Goal: Information Seeking & Learning: Learn about a topic

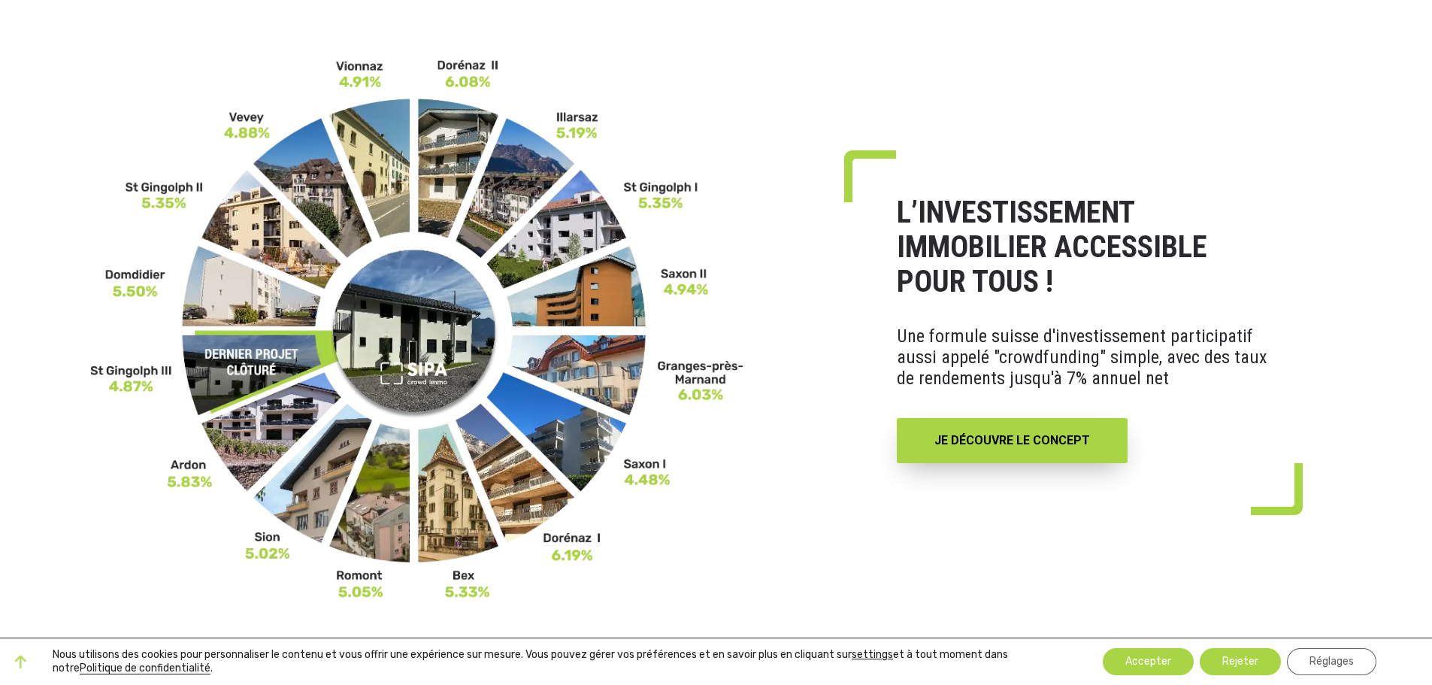
scroll to position [100, 0]
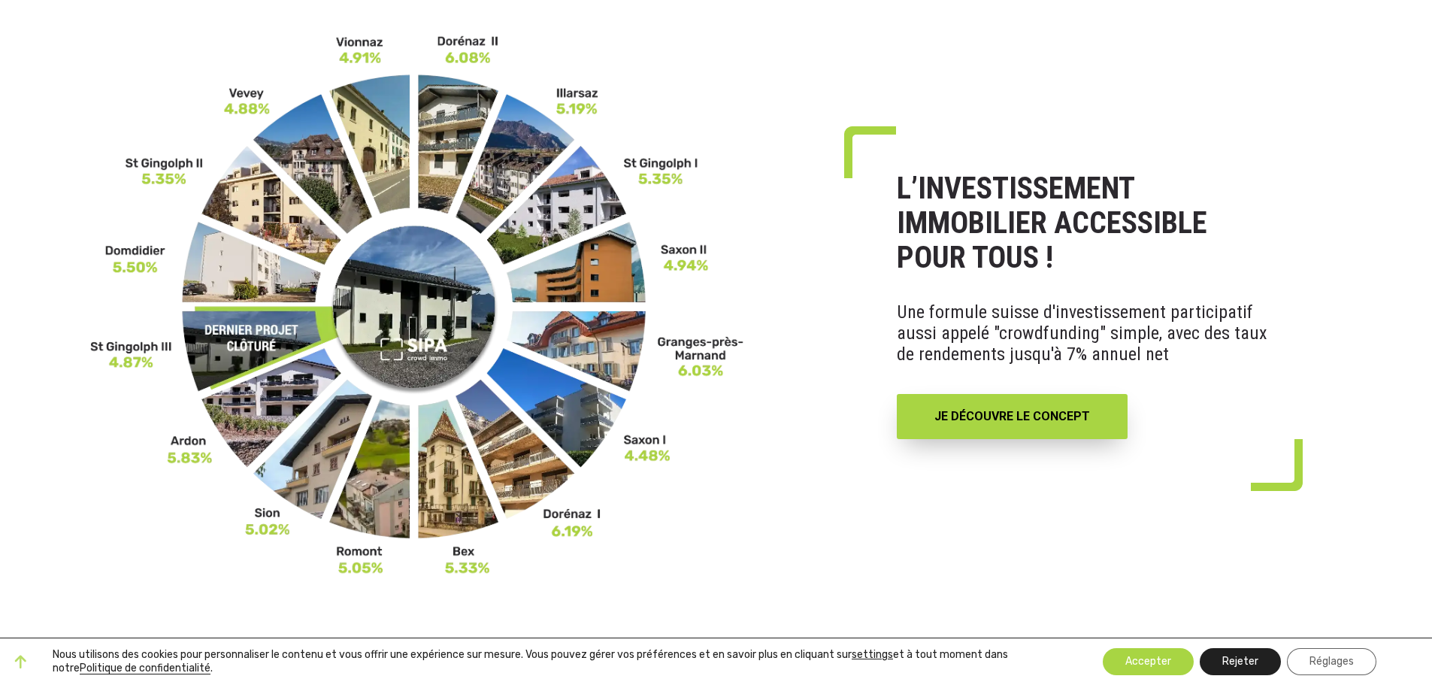
click at [1238, 661] on button "Rejeter" at bounding box center [1240, 661] width 81 height 27
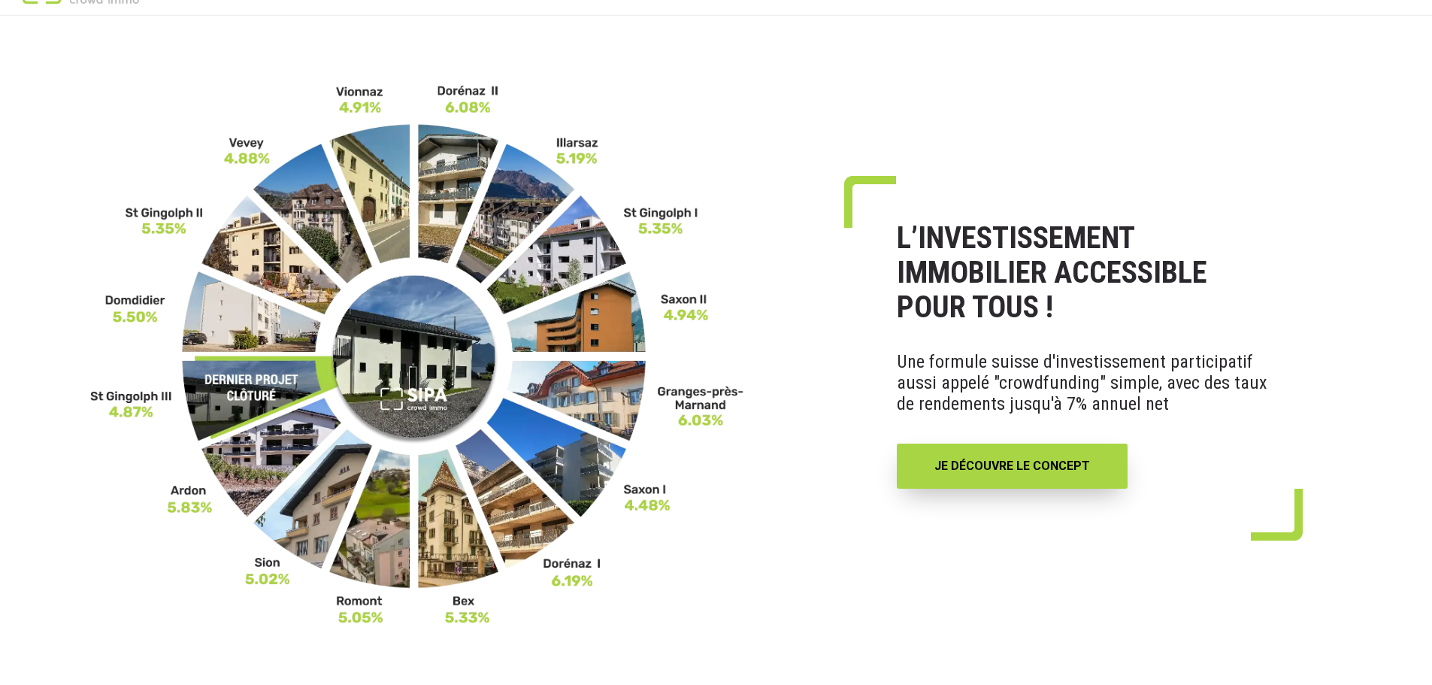
scroll to position [0, 0]
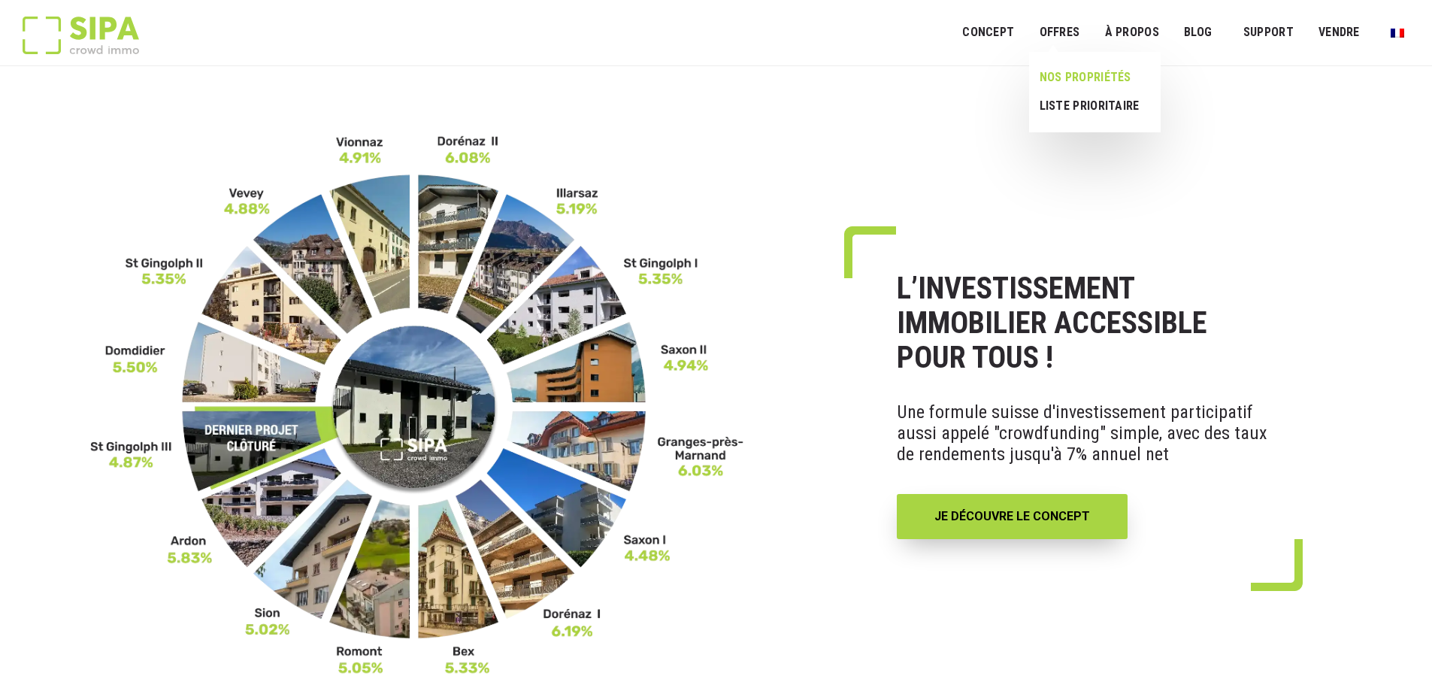
click at [1069, 73] on link "NOS PROPRIÉTÉS" at bounding box center [1089, 77] width 120 height 29
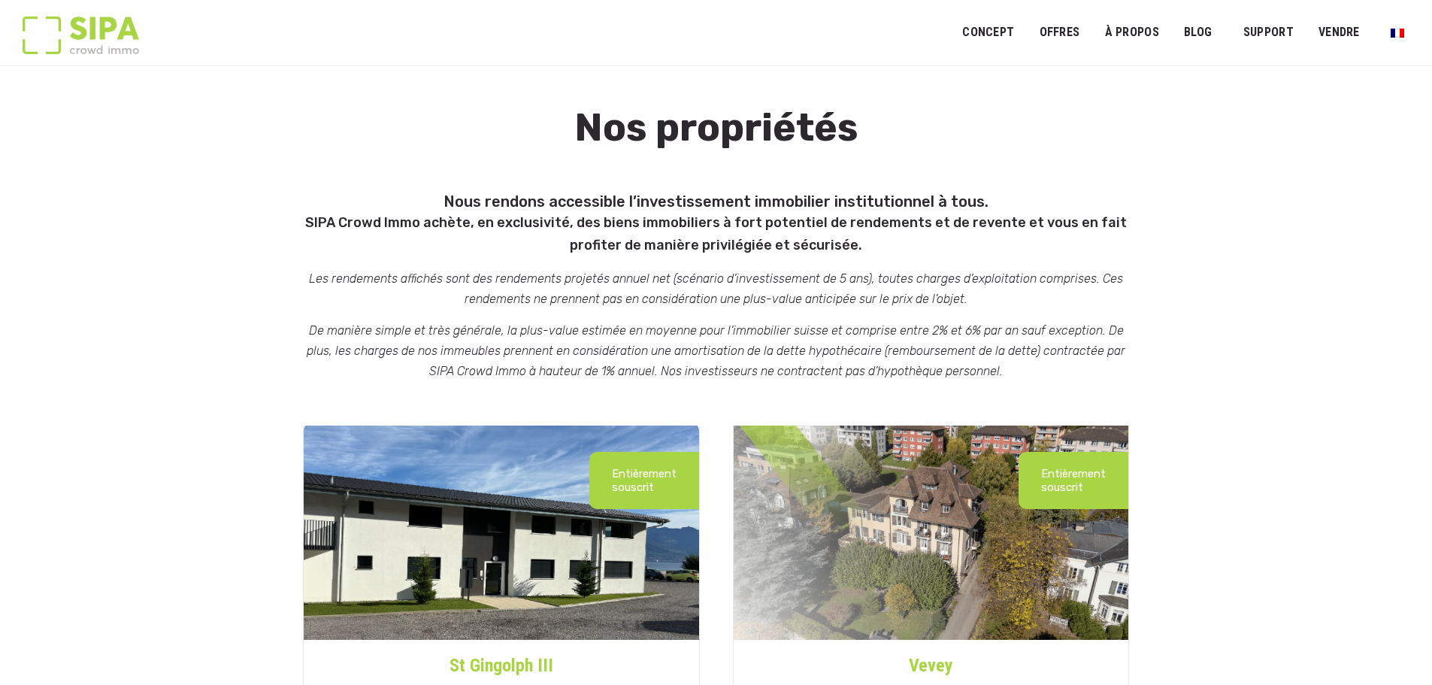
click at [96, 30] on img at bounding box center [81, 36] width 117 height 38
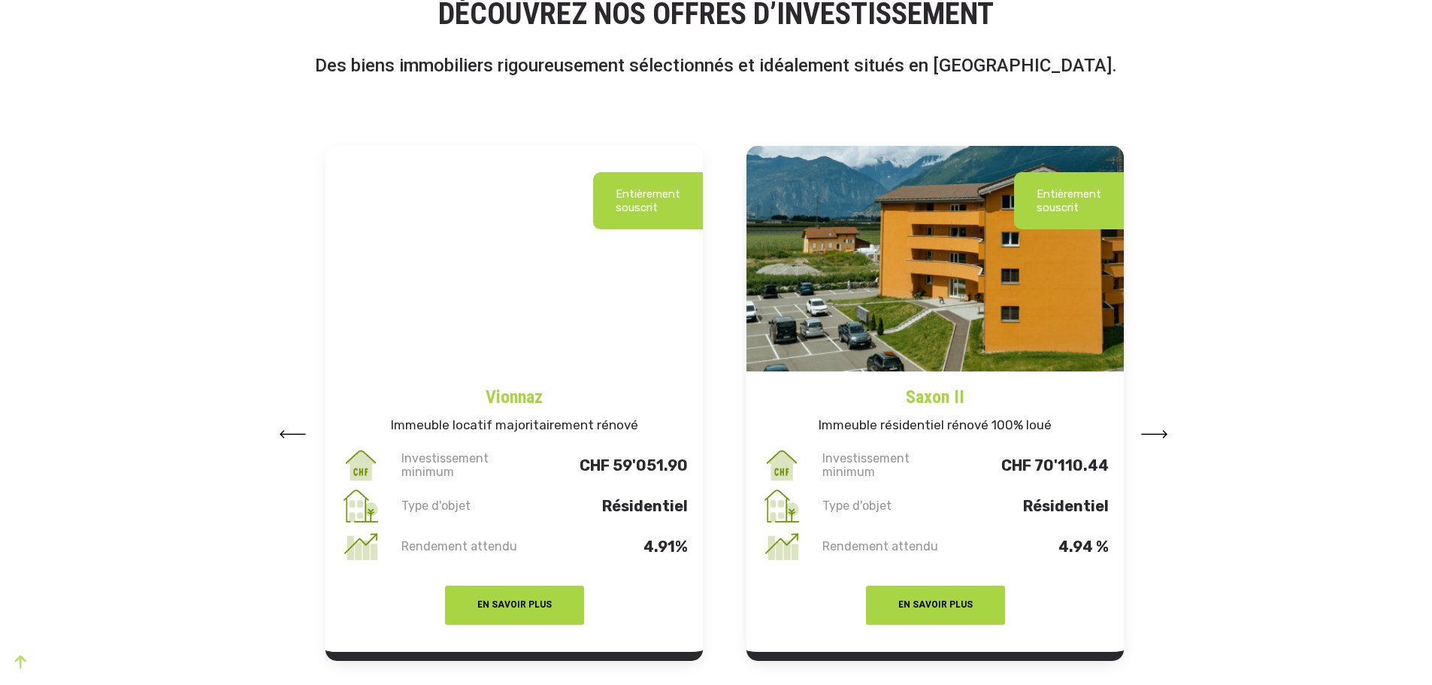
scroll to position [1805, 0]
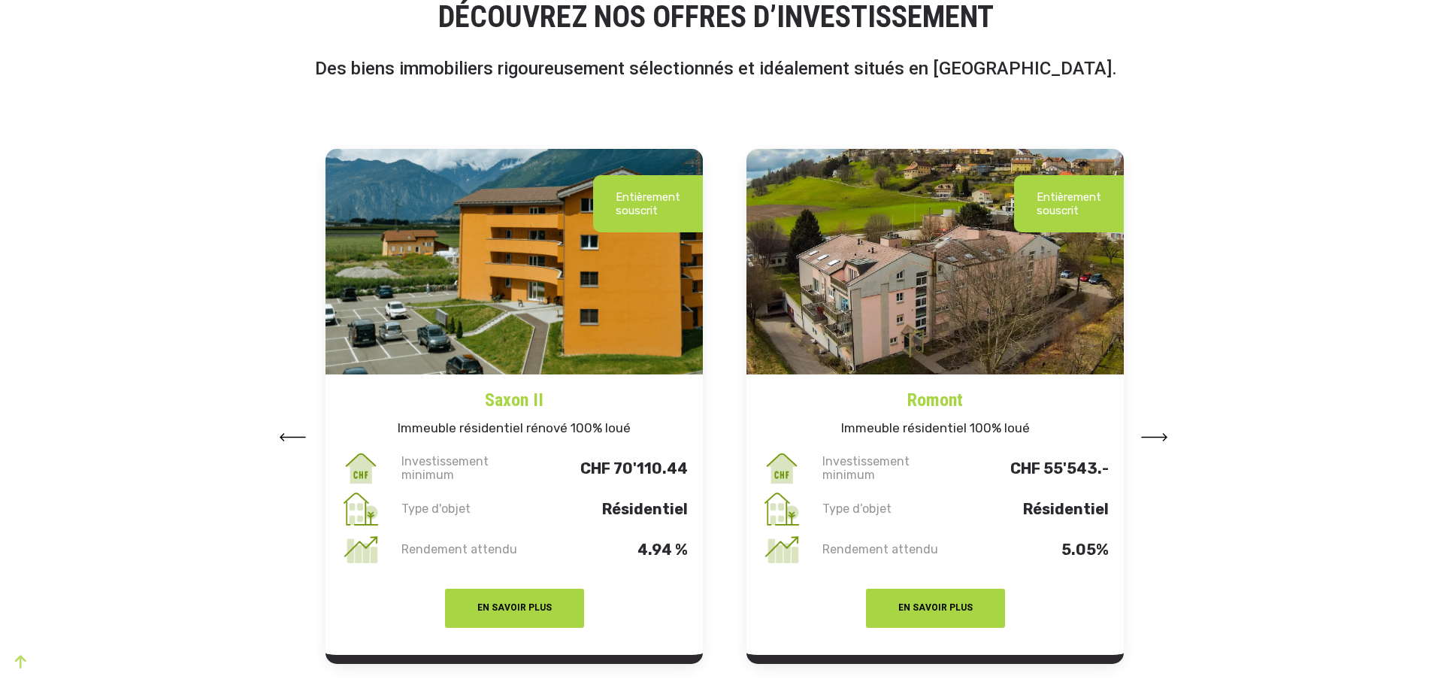
click at [296, 437] on img at bounding box center [292, 437] width 27 height 8
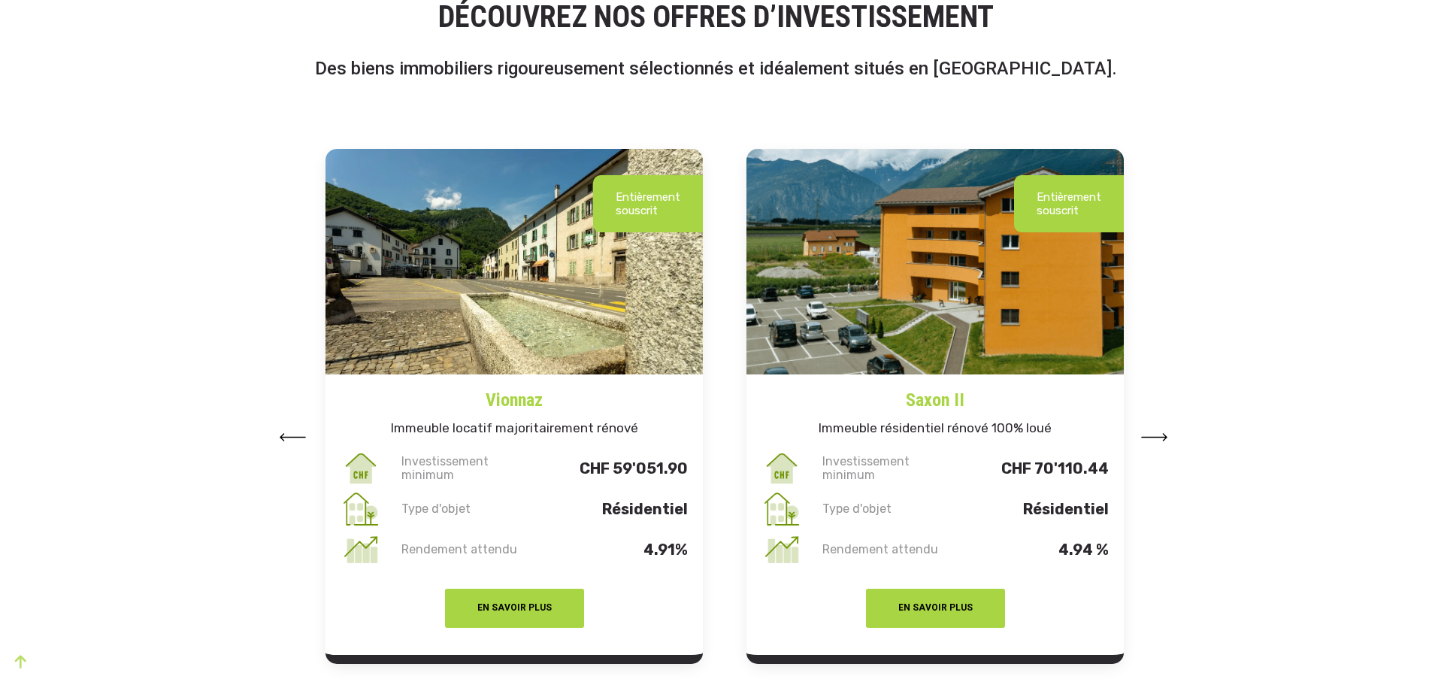
click at [296, 437] on img at bounding box center [292, 437] width 27 height 8
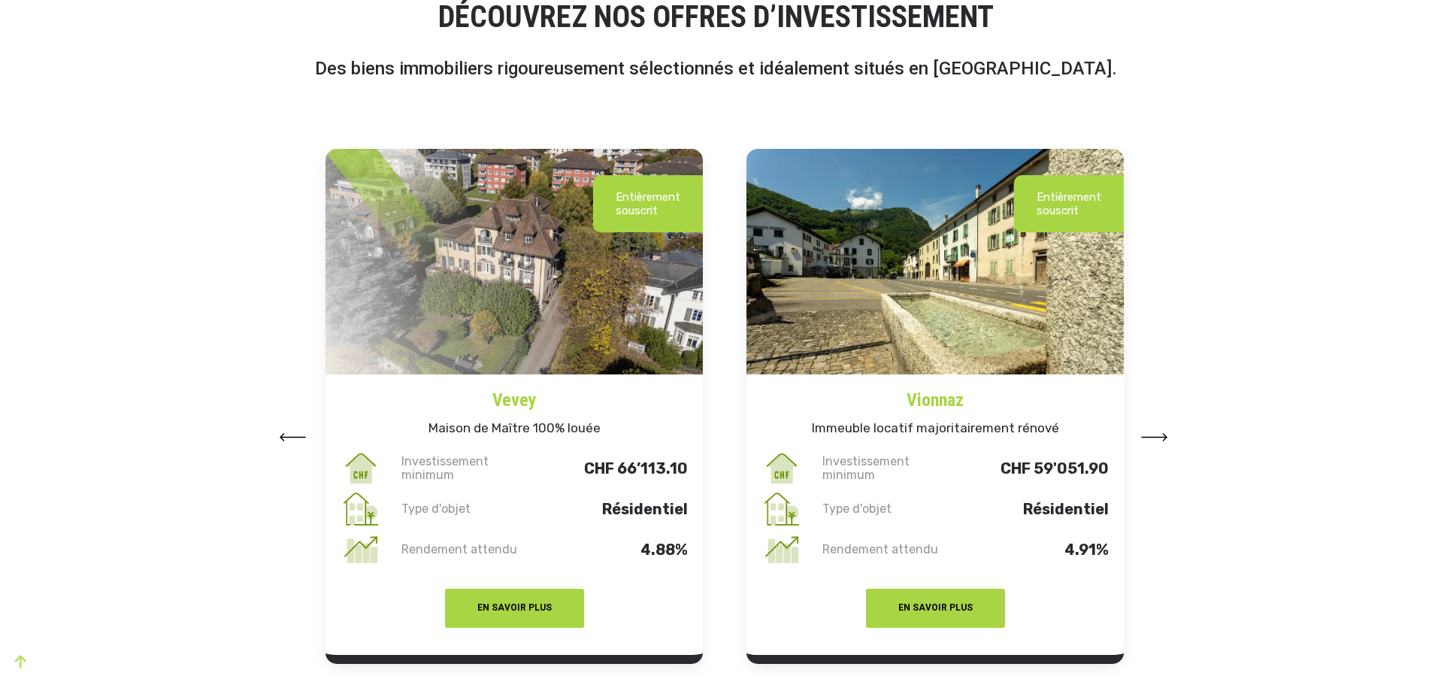
click at [296, 437] on img at bounding box center [292, 437] width 27 height 8
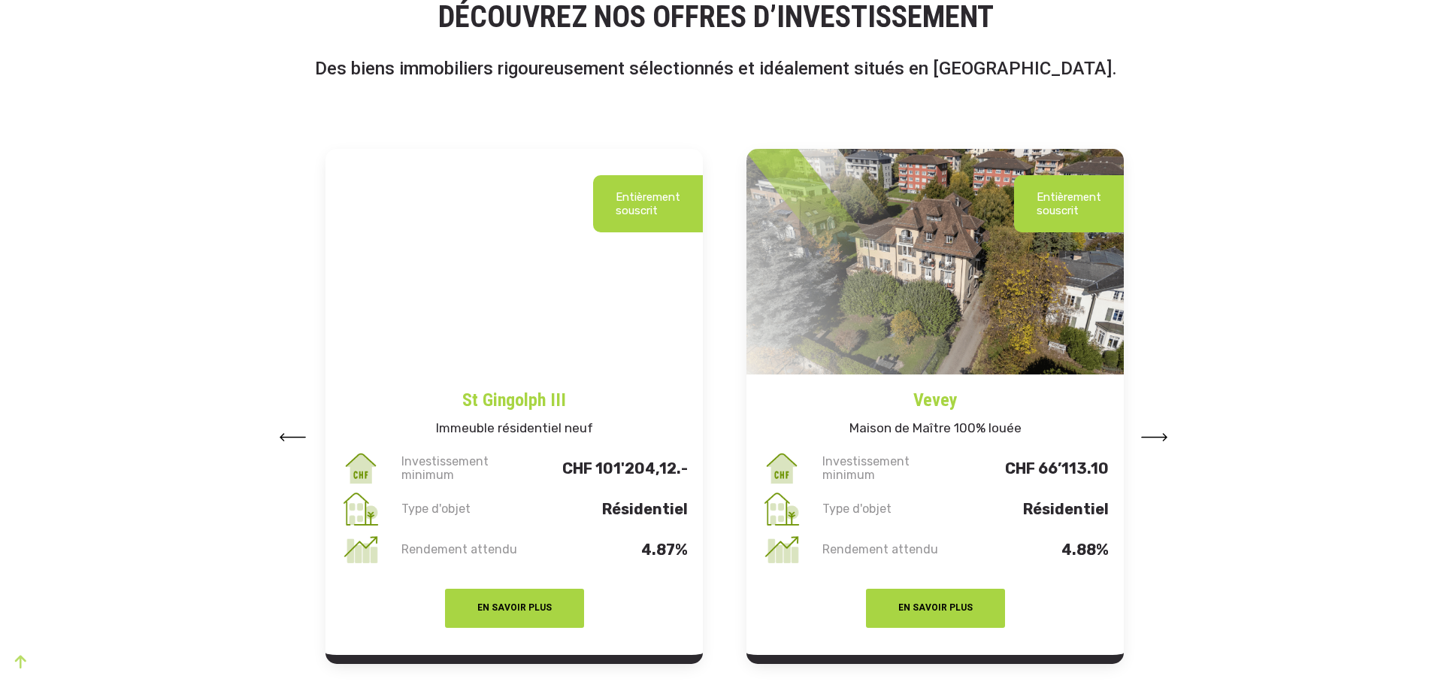
click at [296, 437] on img at bounding box center [292, 437] width 27 height 8
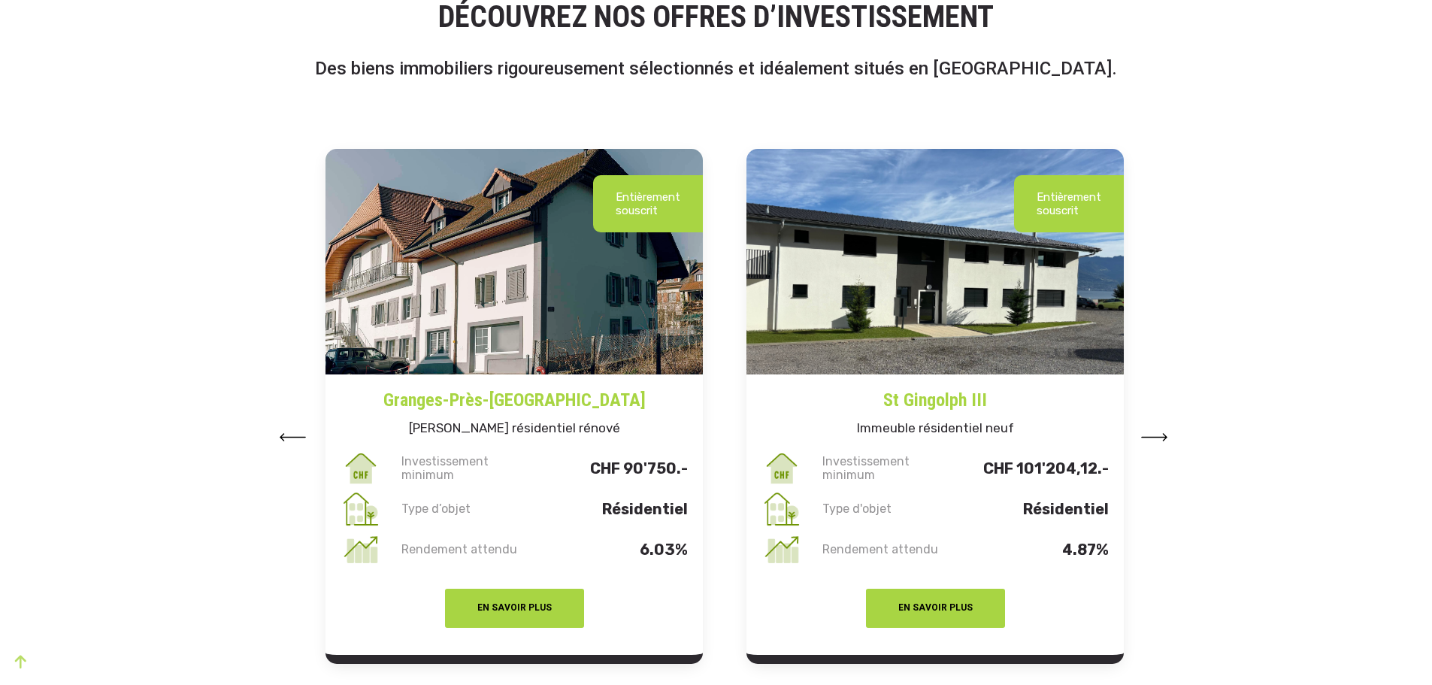
click at [296, 437] on img at bounding box center [292, 437] width 27 height 8
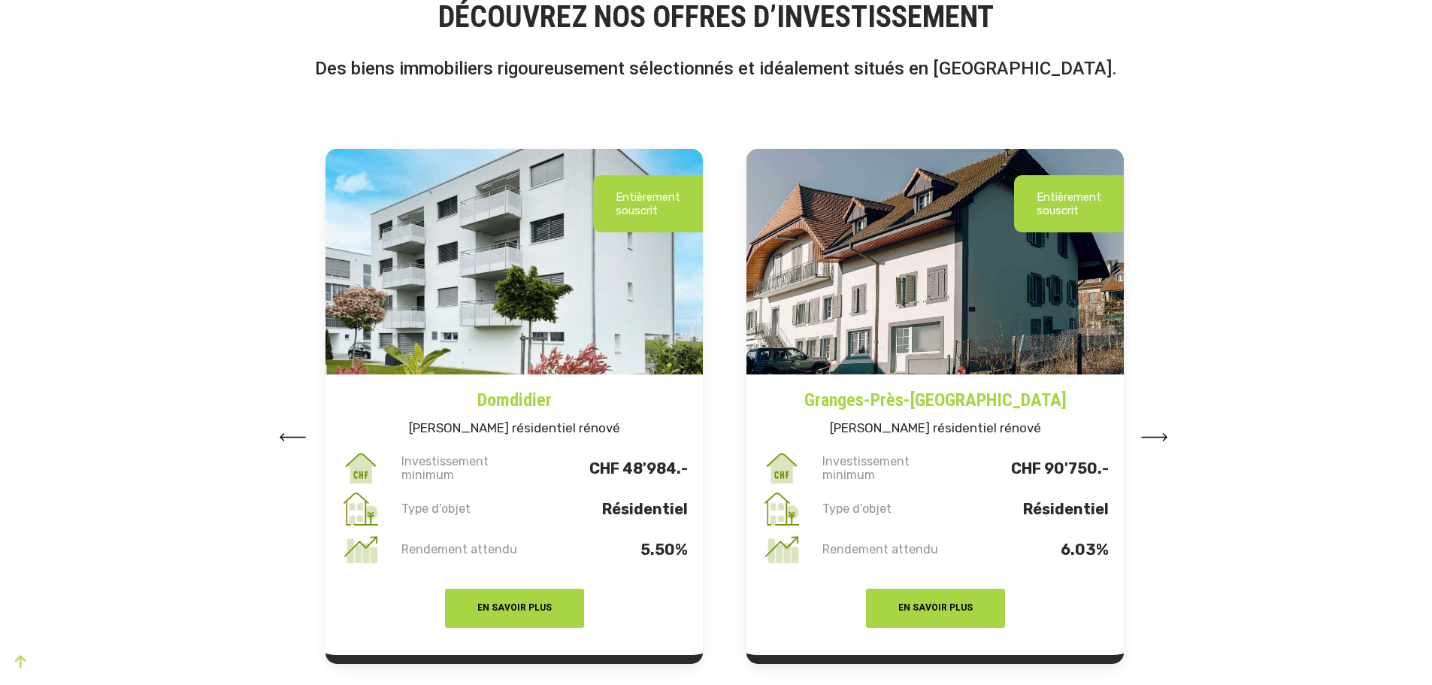
click at [296, 437] on img at bounding box center [292, 437] width 27 height 8
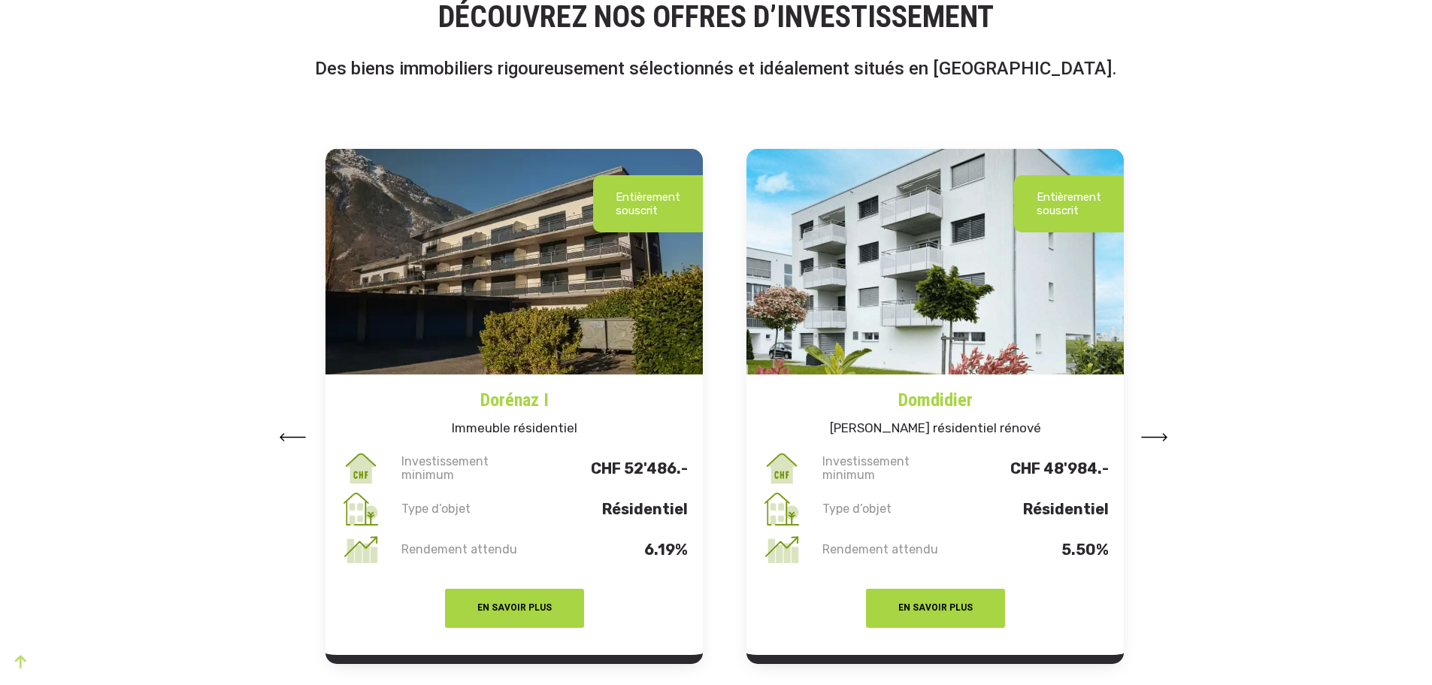
click at [296, 437] on img at bounding box center [292, 437] width 27 height 8
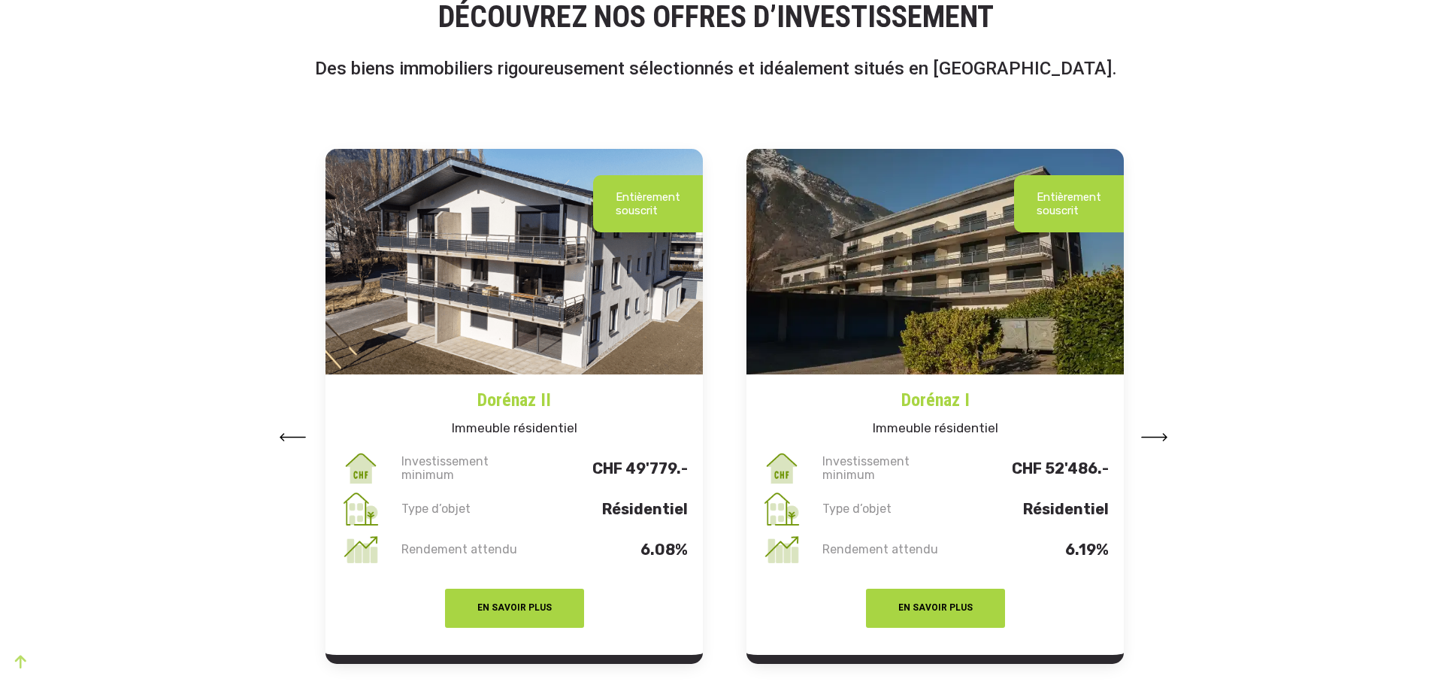
click at [296, 437] on img at bounding box center [292, 437] width 27 height 8
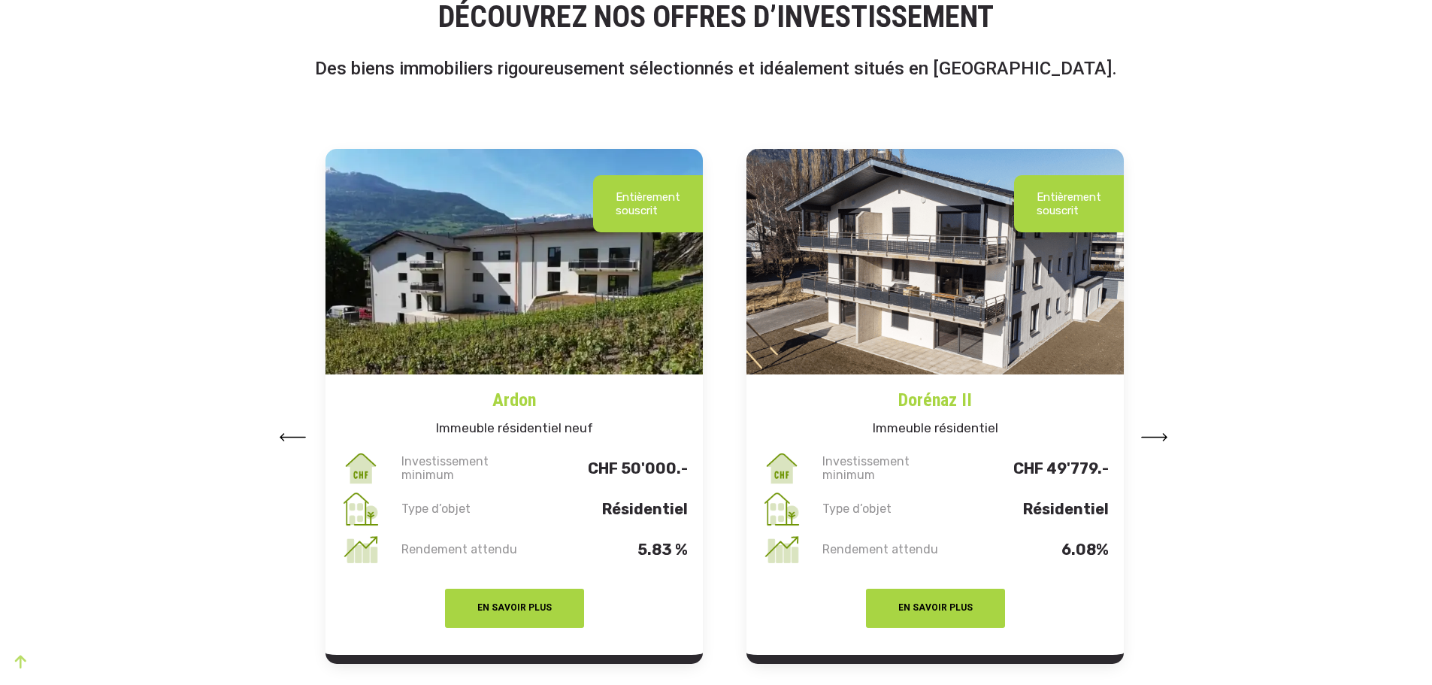
click at [296, 437] on img at bounding box center [292, 437] width 27 height 8
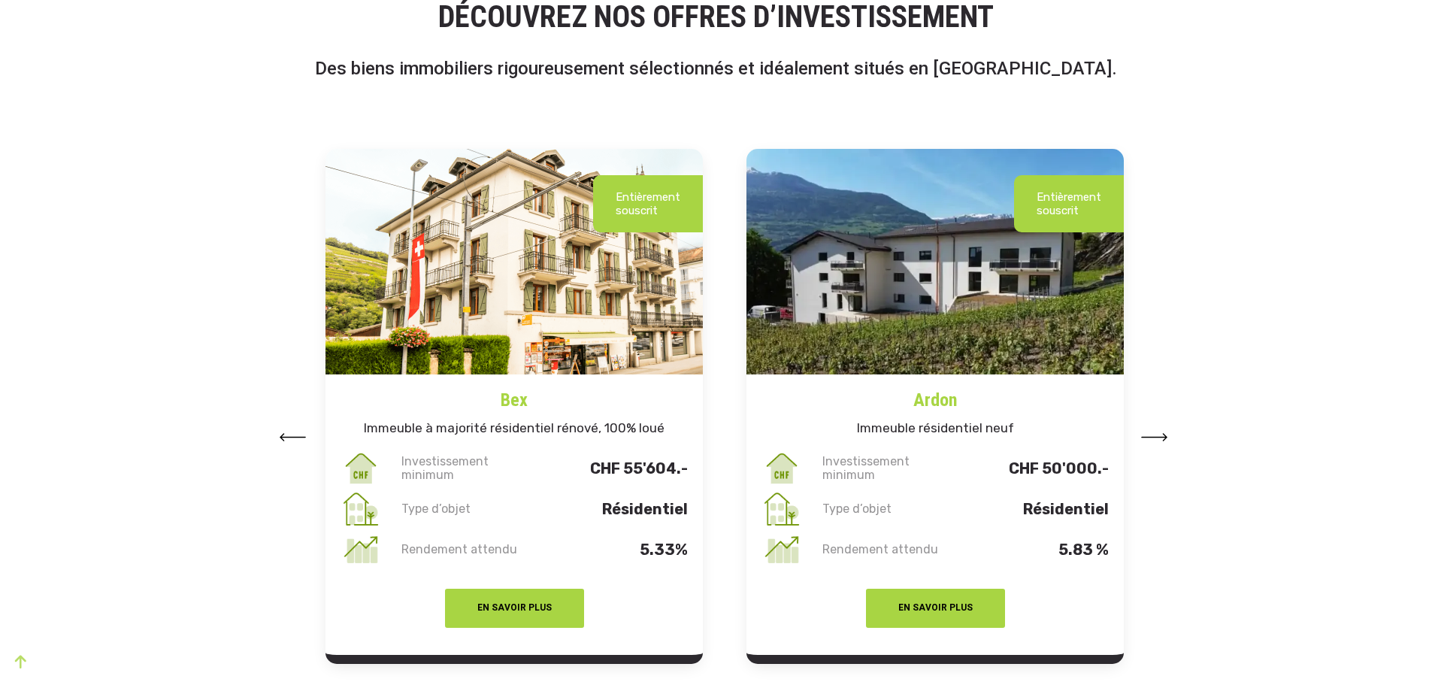
click at [296, 437] on img at bounding box center [292, 437] width 27 height 8
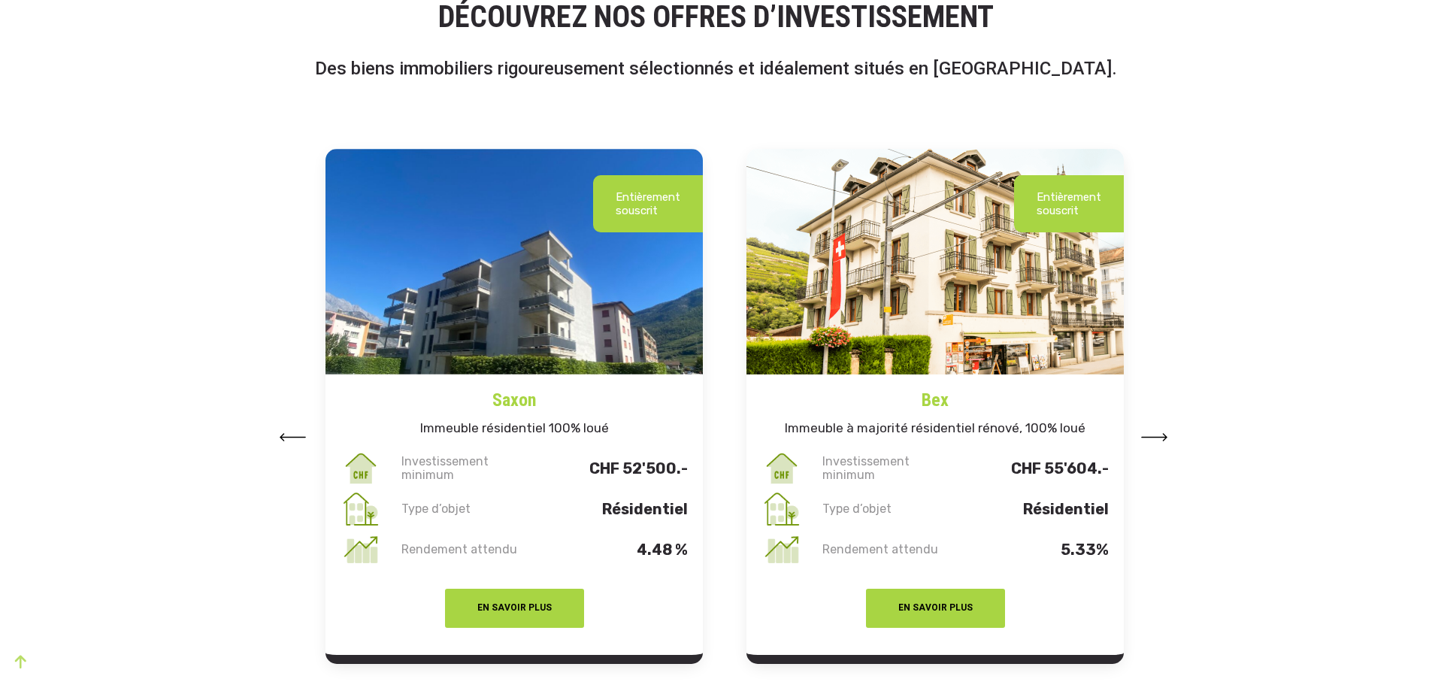
click at [296, 437] on img at bounding box center [292, 437] width 27 height 8
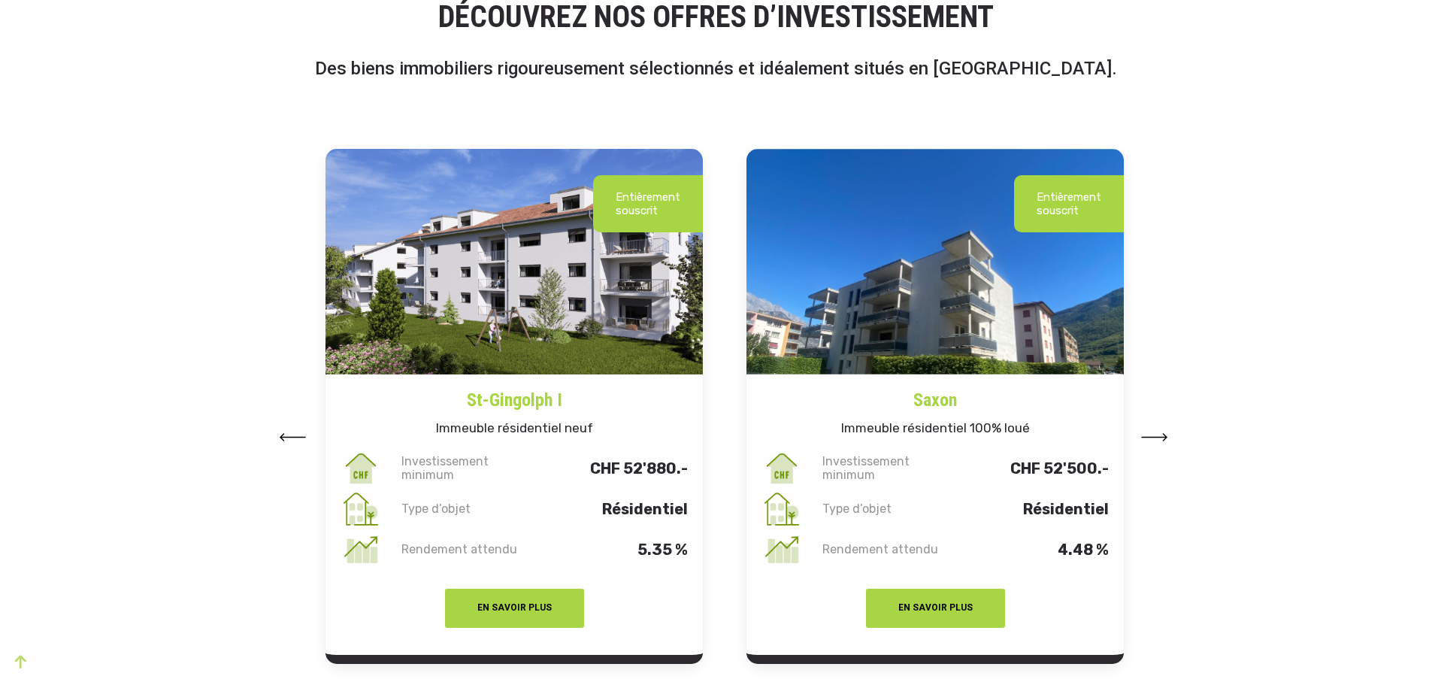
click at [296, 437] on img at bounding box center [292, 437] width 27 height 8
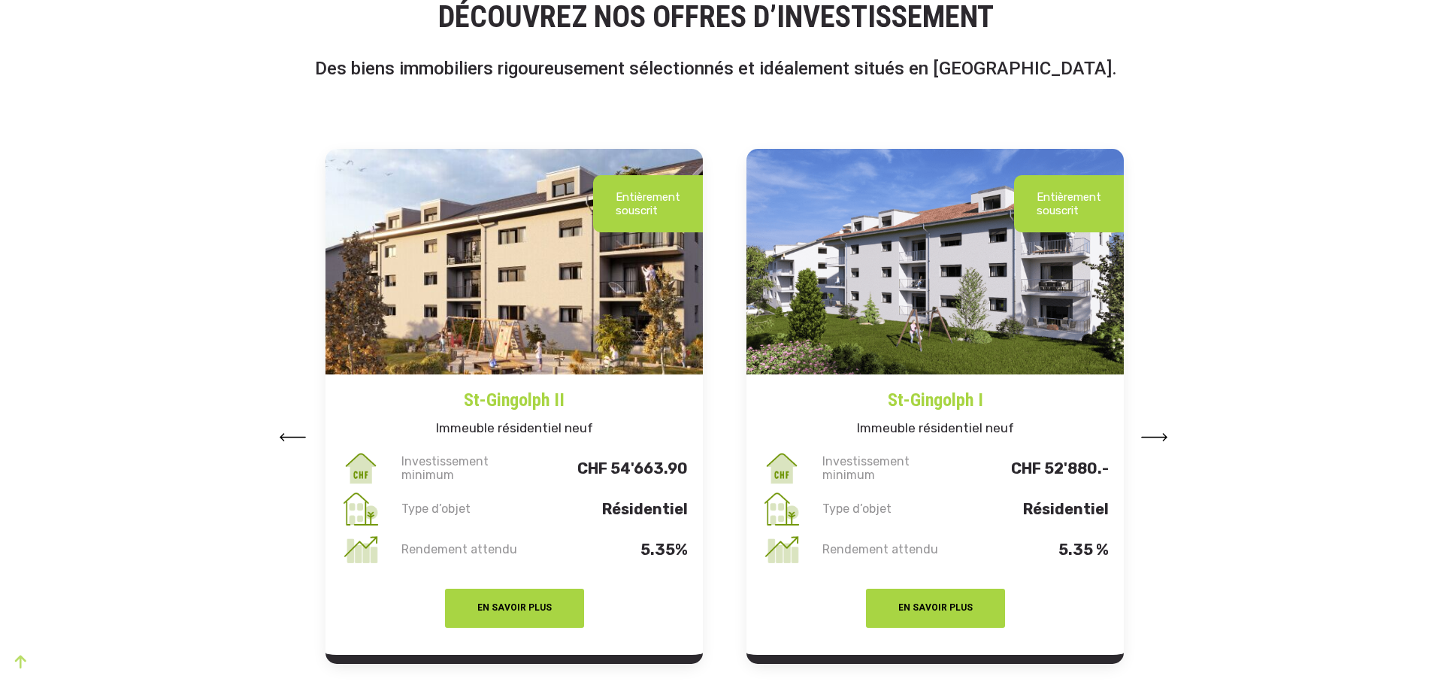
click at [296, 437] on img at bounding box center [292, 437] width 27 height 8
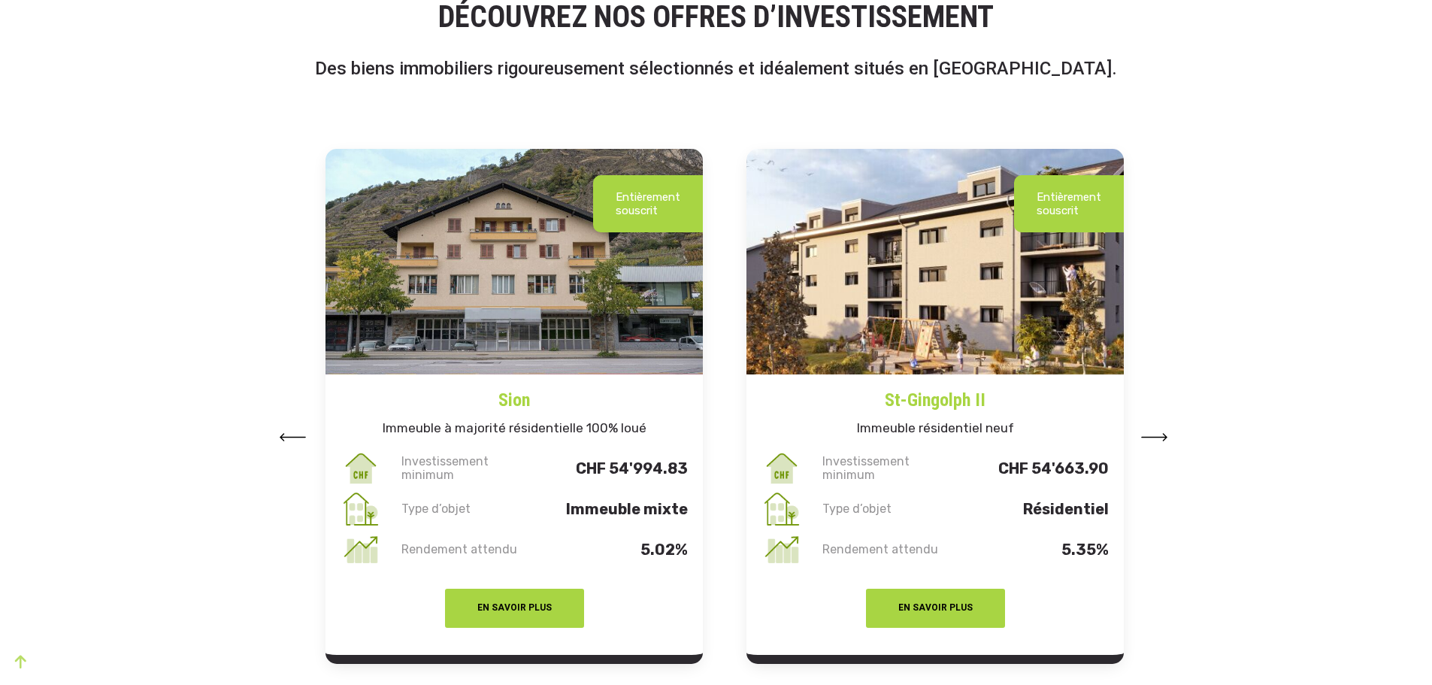
click at [296, 437] on img at bounding box center [292, 437] width 27 height 8
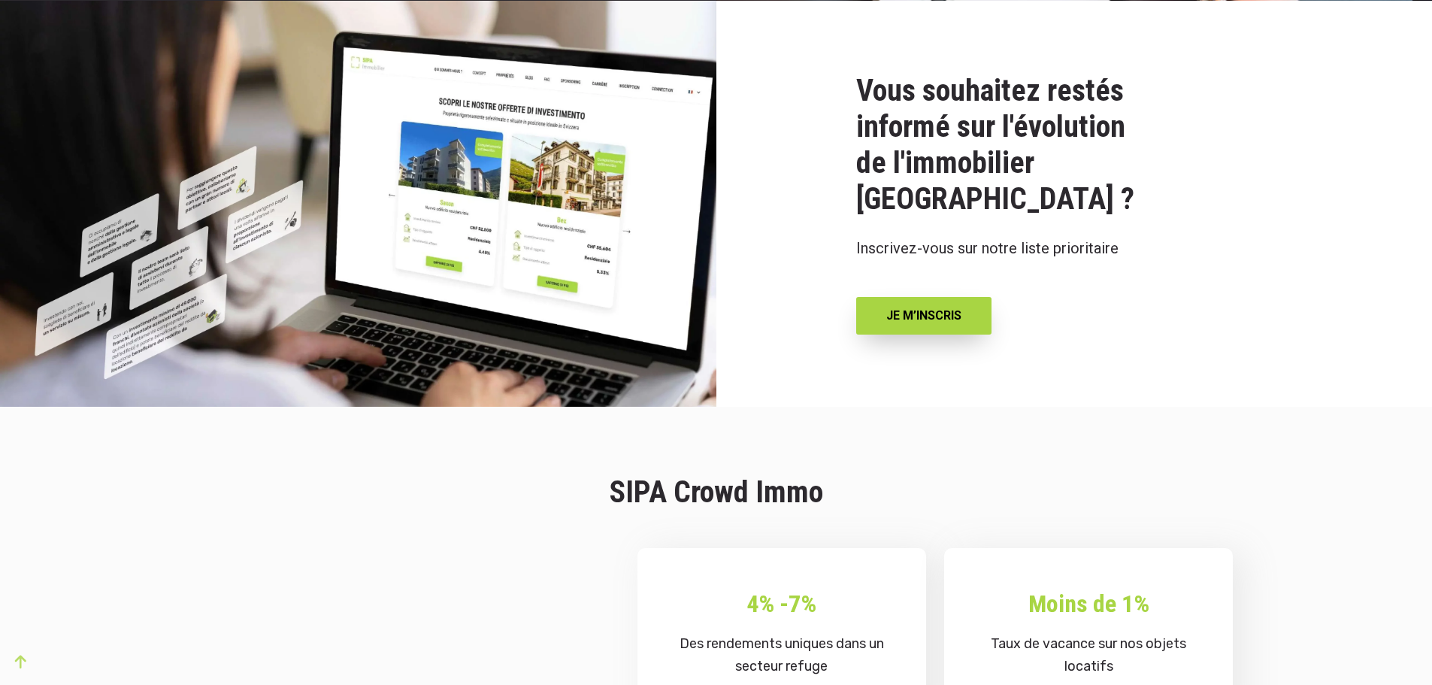
scroll to position [3158, 0]
